Goal: Information Seeking & Learning: Learn about a topic

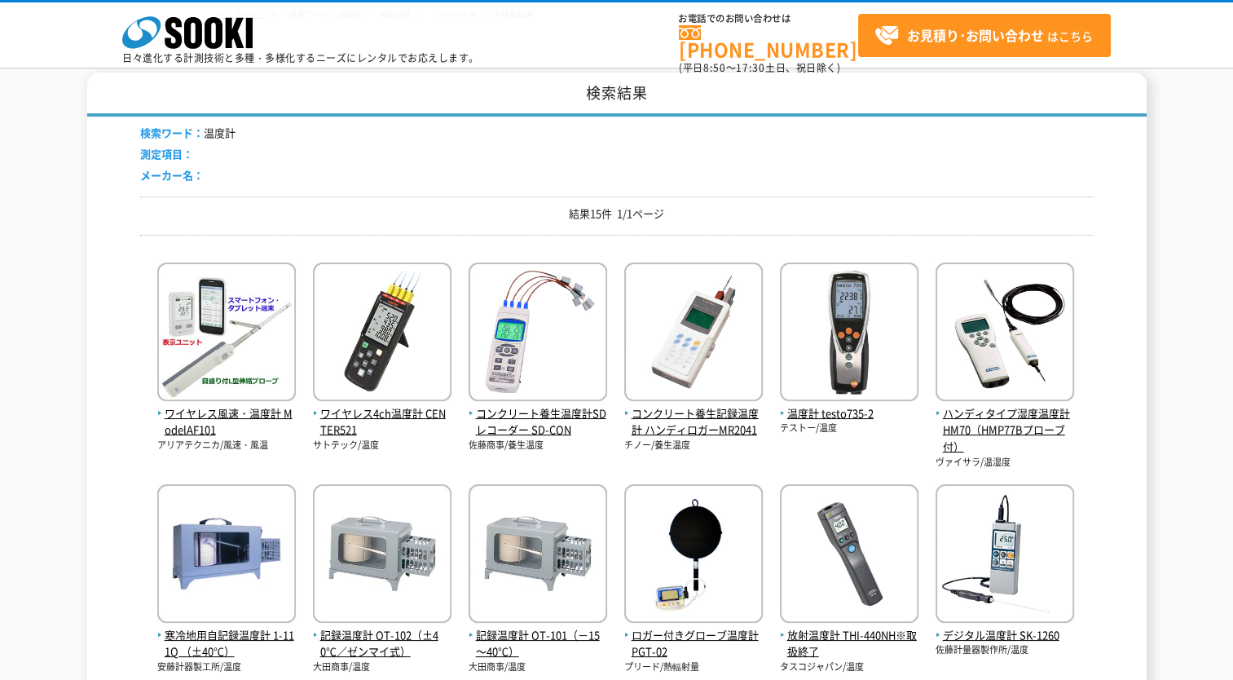
scroll to position [82, 0]
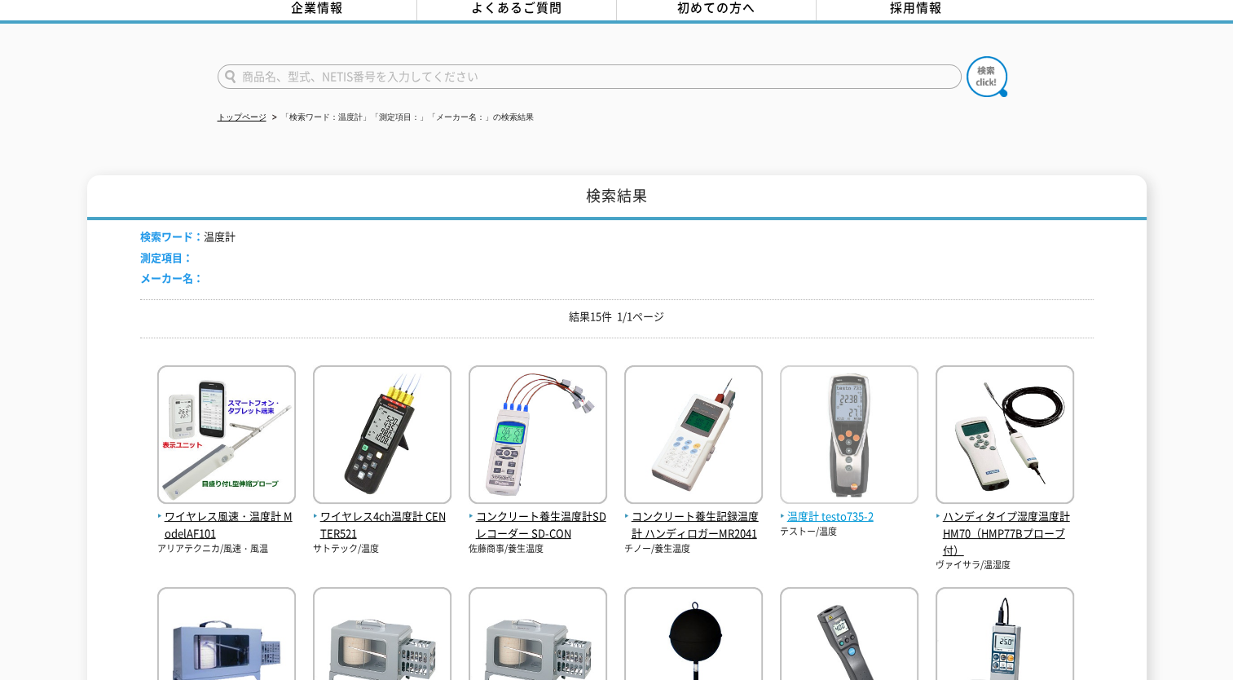
click at [857, 444] on img at bounding box center [849, 436] width 139 height 143
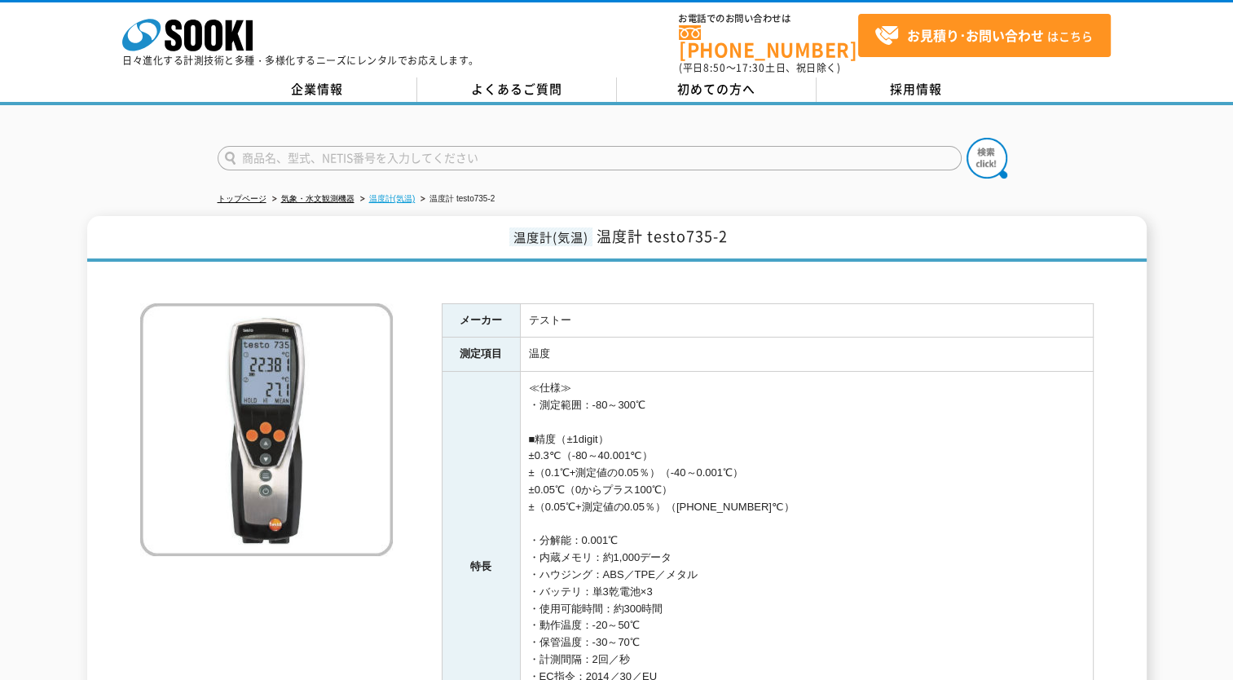
click at [382, 194] on link "温度計(気温)" at bounding box center [392, 198] width 46 height 9
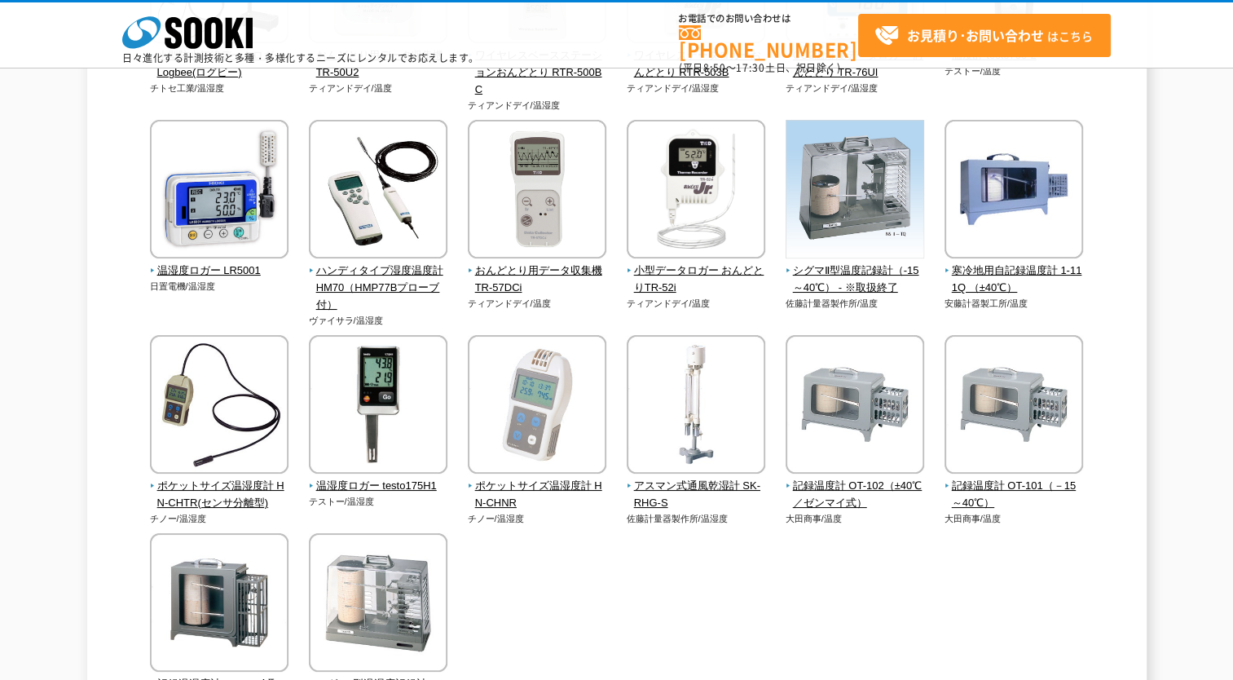
scroll to position [343, 0]
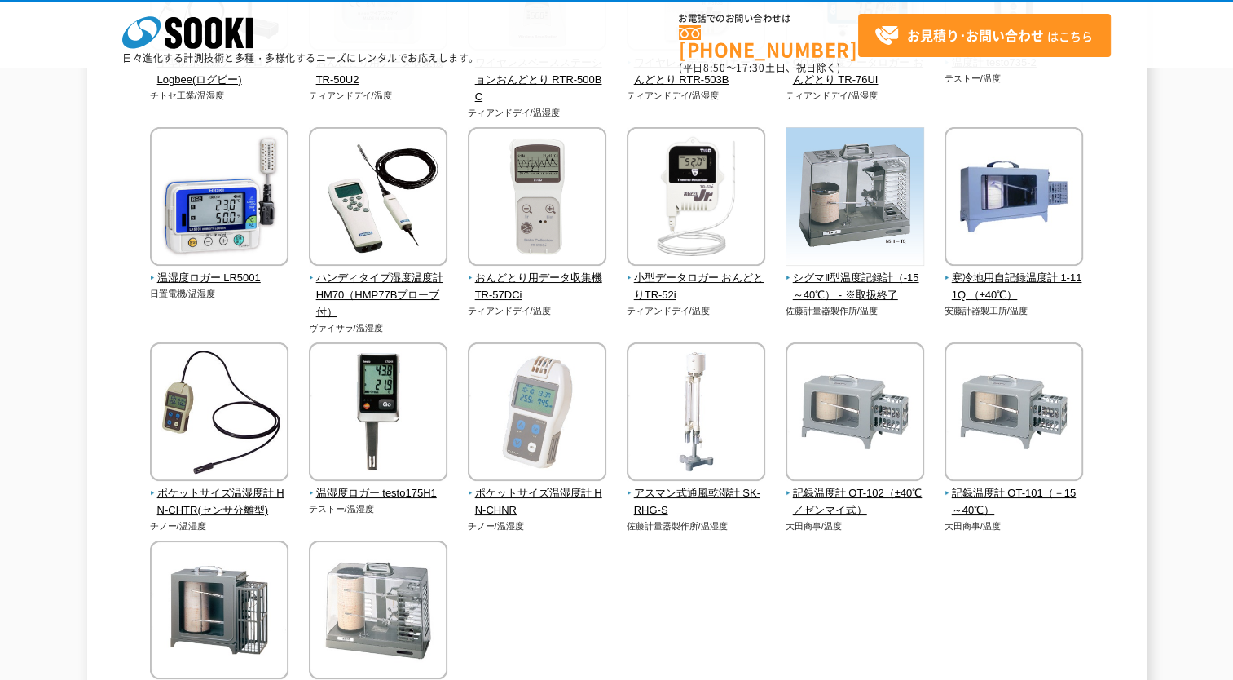
click at [28, 349] on div "温度計(気温) 周辺の温度を測定し、記録に残すことができます。温度の経時変化の記録 として様々な業界で利用されています。 小型防水無線データロガー Logbe…" at bounding box center [616, 287] width 1233 height 978
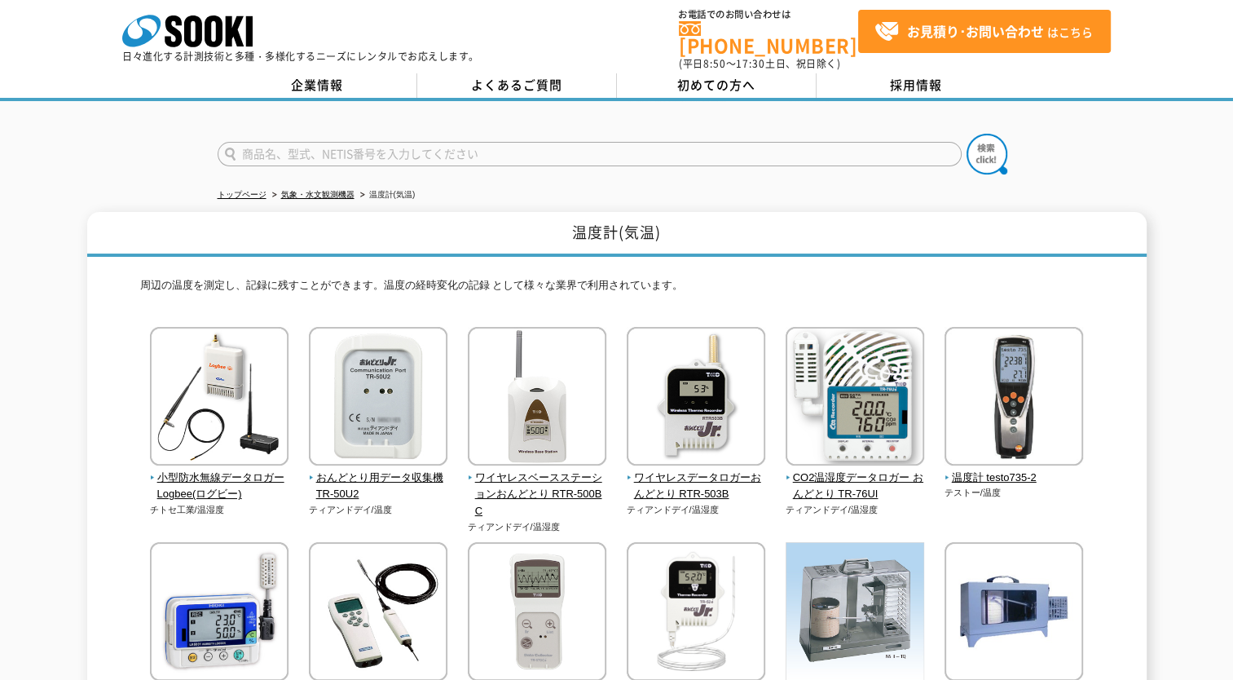
scroll to position [0, 0]
